Goal: Task Accomplishment & Management: Manage account settings

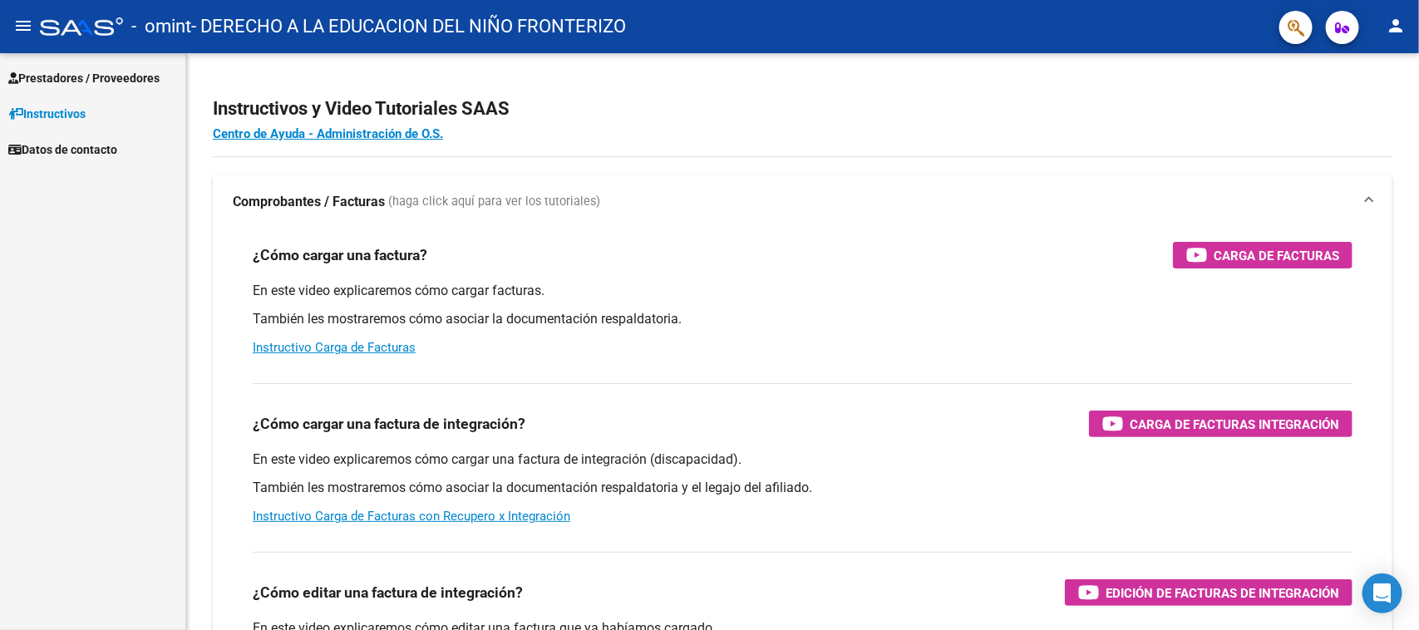
click at [83, 77] on span "Prestadores / Proveedores" at bounding box center [83, 78] width 151 height 18
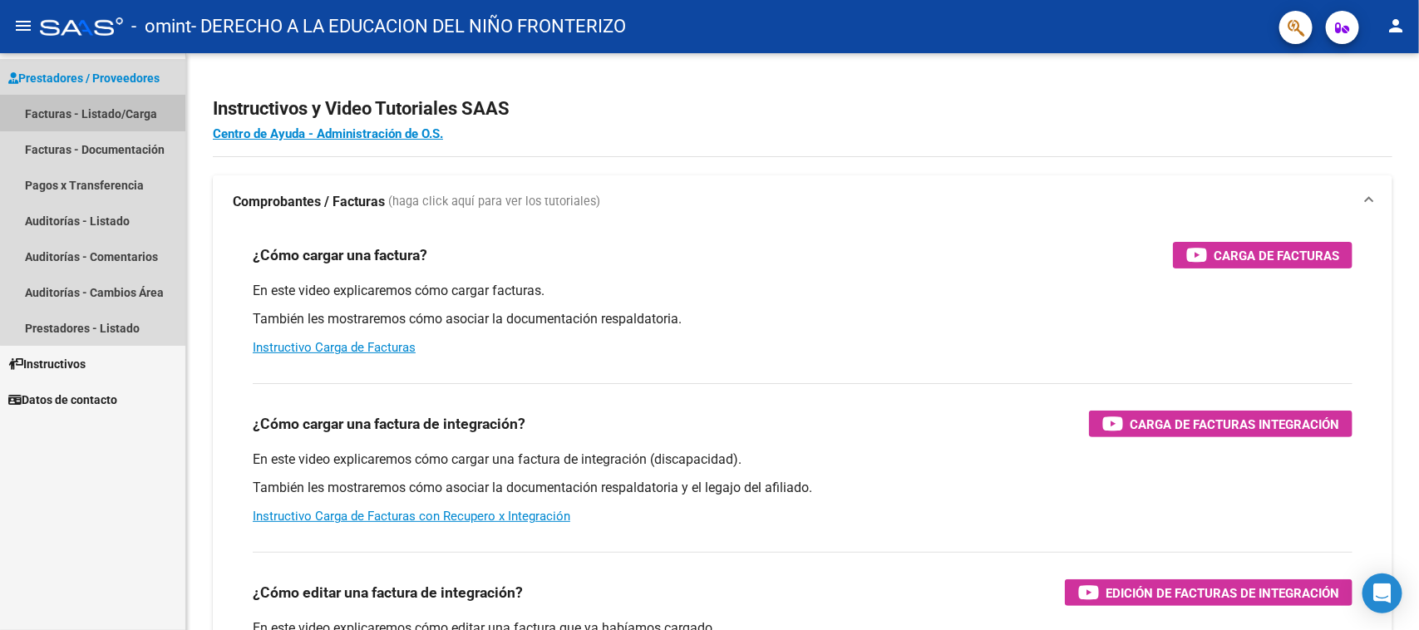
click at [98, 100] on link "Facturas - Listado/Carga" at bounding box center [92, 114] width 185 height 36
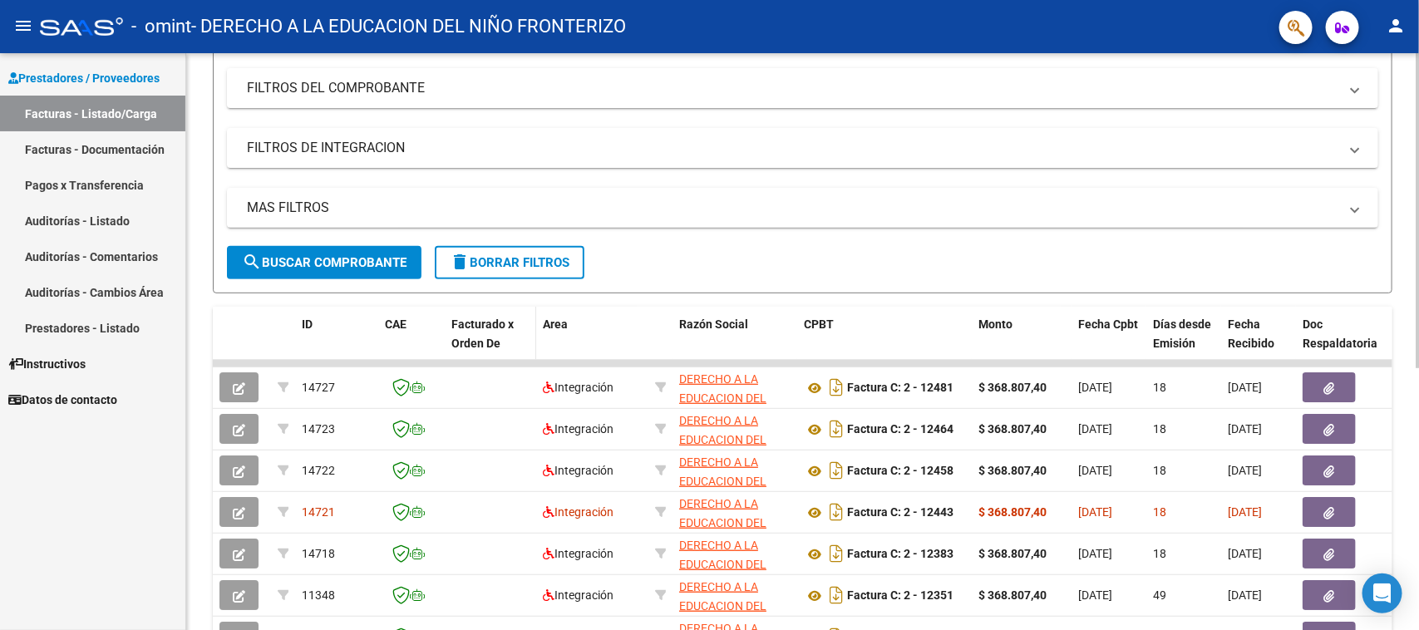
scroll to position [249, 0]
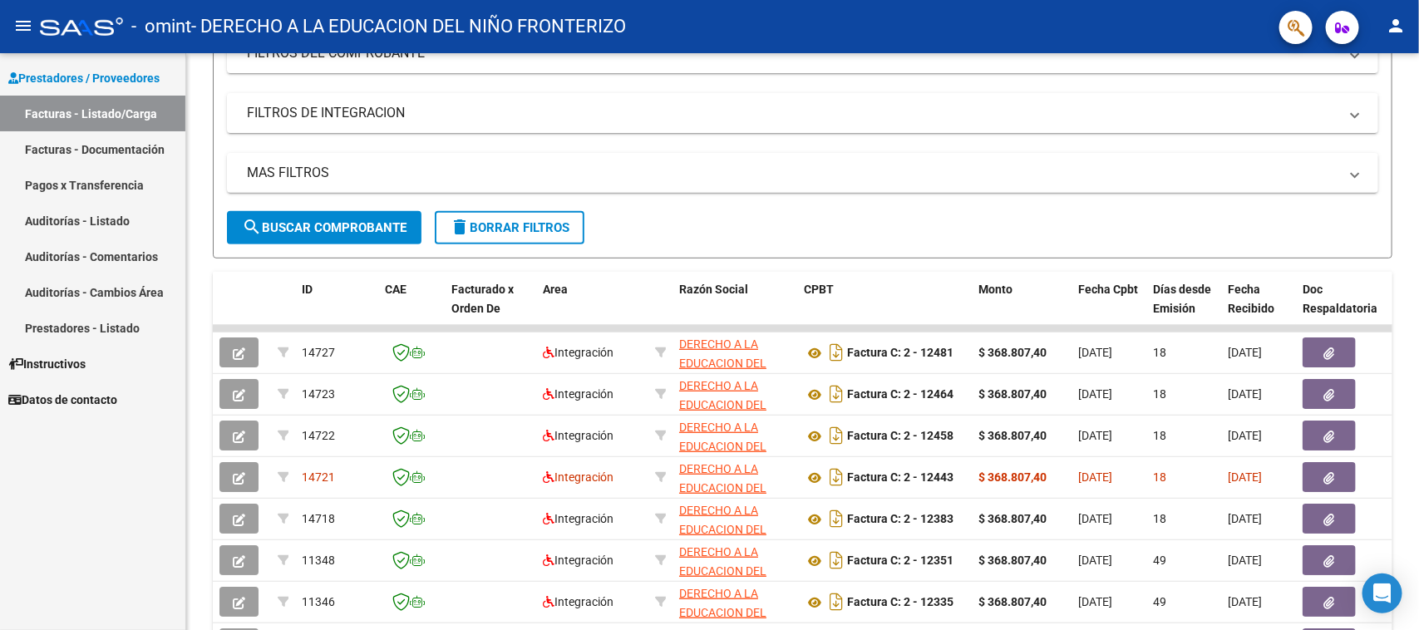
click at [1415, 17] on mat-toolbar "menu - omint - DERECHO A LA EDUCACION DEL NIÑO FRONTERIZO person" at bounding box center [709, 26] width 1419 height 53
click at [1397, 40] on button "person" at bounding box center [1395, 26] width 33 height 33
click at [1341, 136] on div "person Mi Perfil exit_to_app Salir" at bounding box center [1362, 89] width 101 height 93
click at [1341, 116] on span "FILTROS DE INTEGRACION" at bounding box center [799, 113] width 1105 height 18
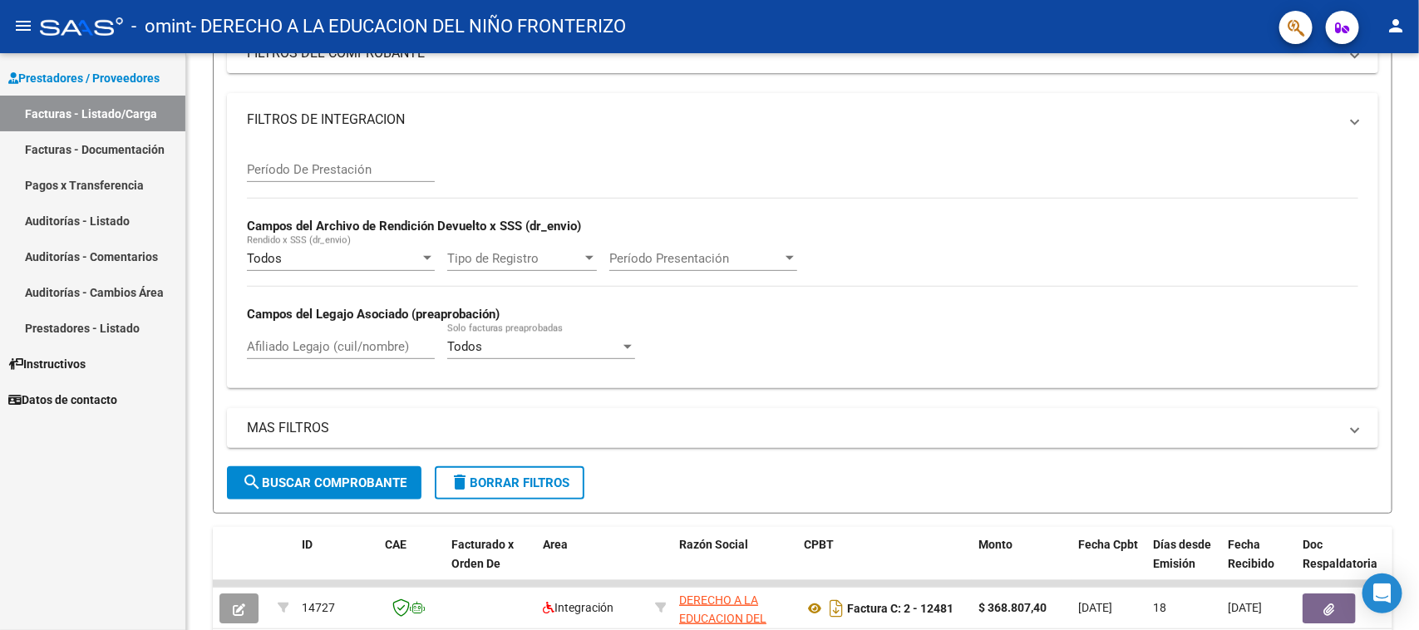
click at [1382, 26] on button "person" at bounding box center [1395, 26] width 33 height 33
click at [1356, 105] on button "exit_to_app Salir" at bounding box center [1362, 110] width 101 height 40
